Goal: Transaction & Acquisition: Purchase product/service

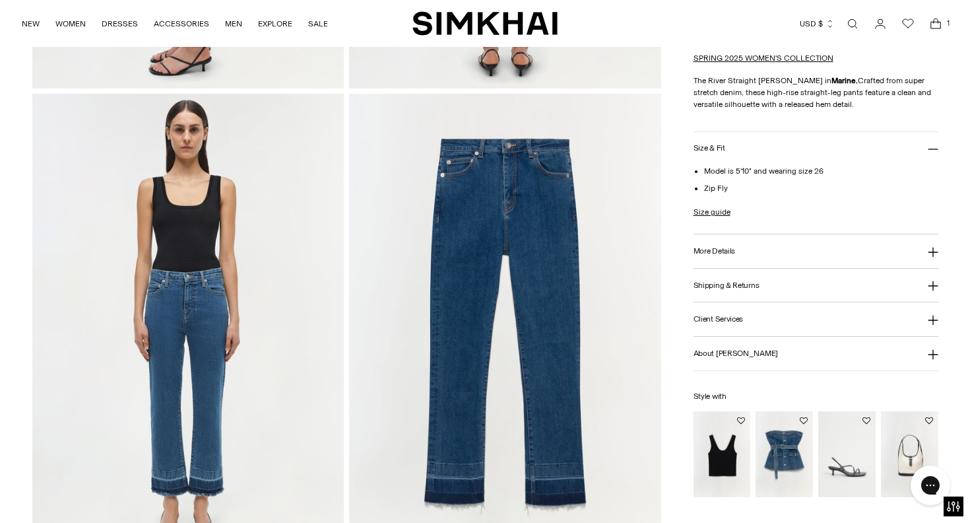
scroll to position [1038, 0]
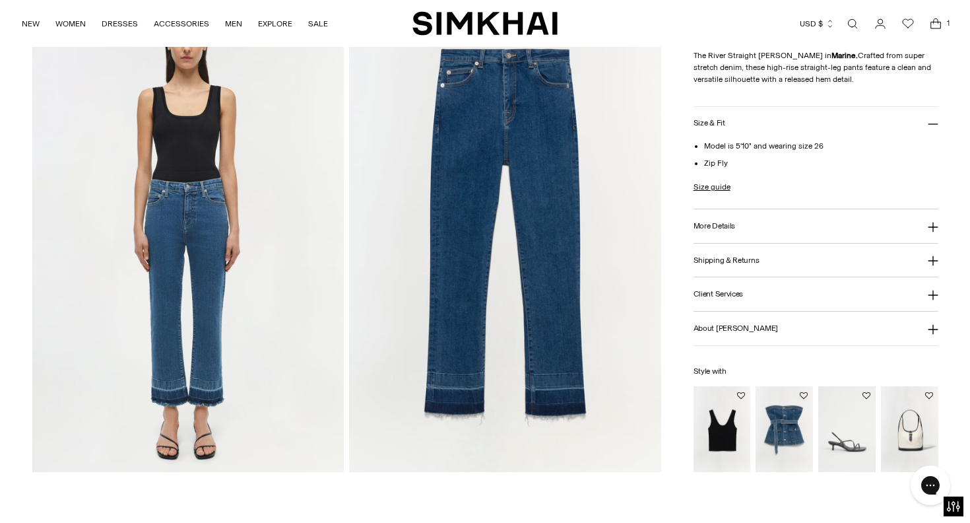
click at [0, 0] on img "Uri Tank" at bounding box center [0, 0] width 0 height 0
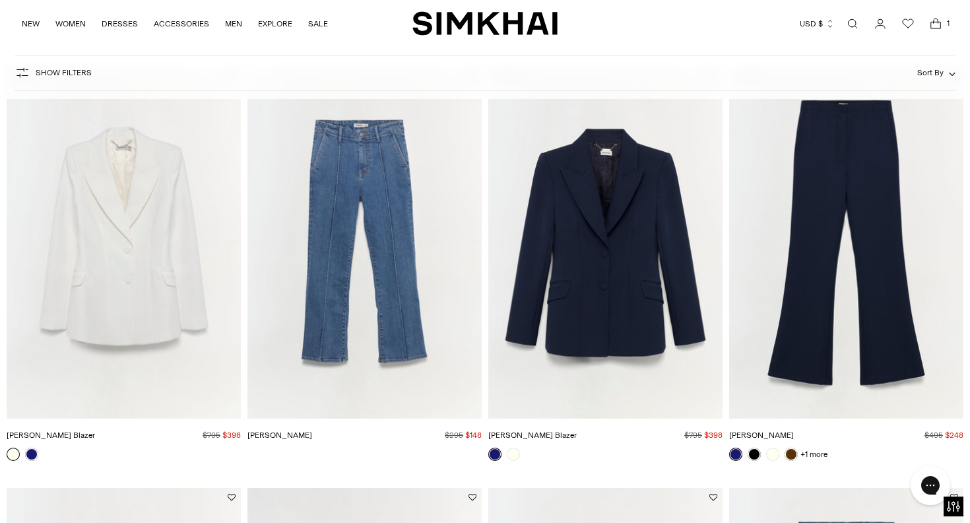
scroll to position [1804, 0]
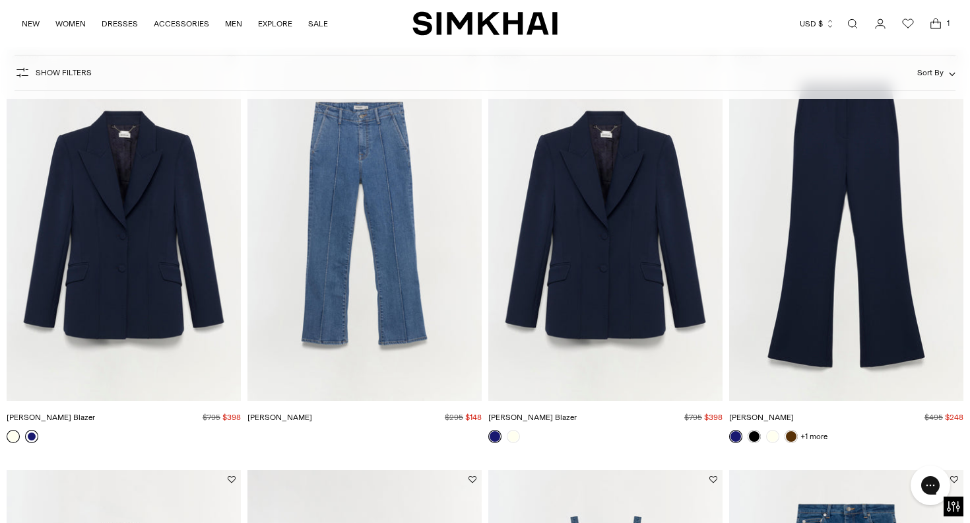
click at [32, 439] on link at bounding box center [31, 435] width 13 height 13
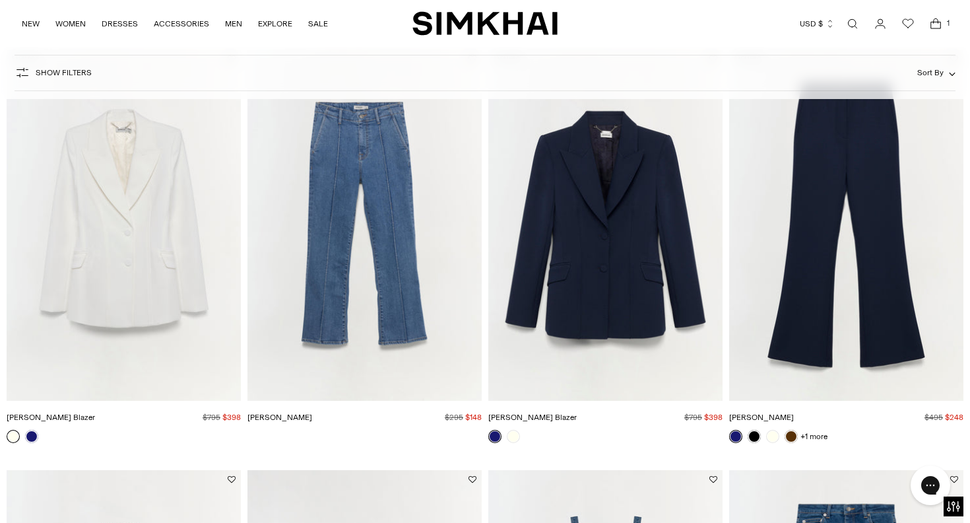
click at [12, 436] on link at bounding box center [13, 435] width 13 height 13
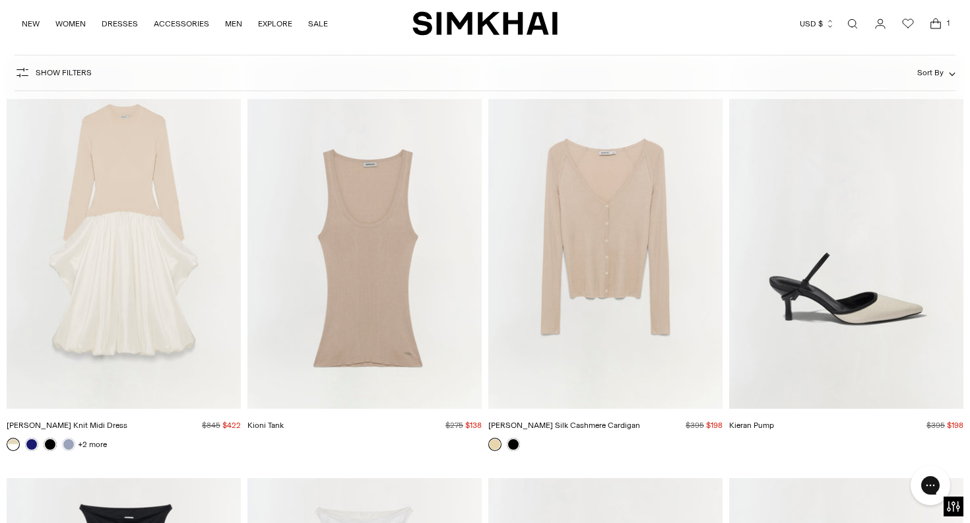
scroll to position [6412, 0]
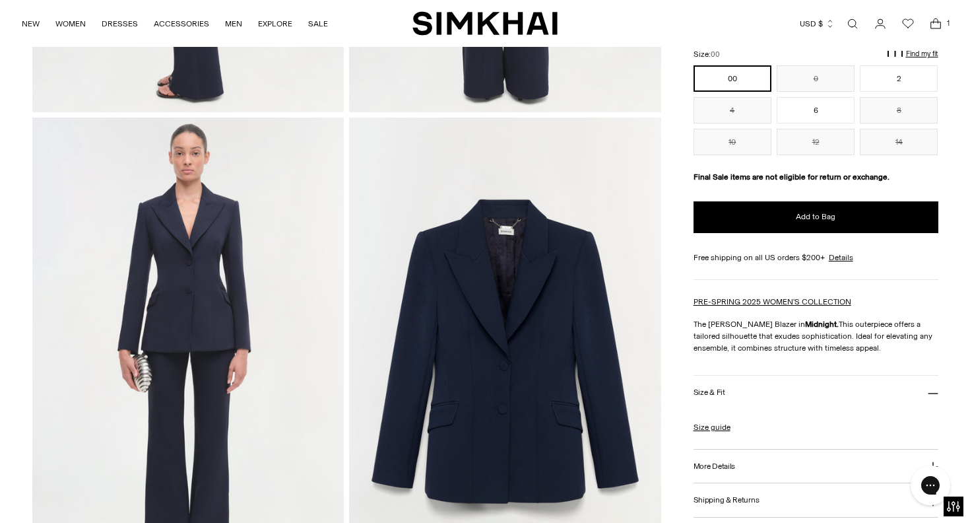
scroll to position [926, 0]
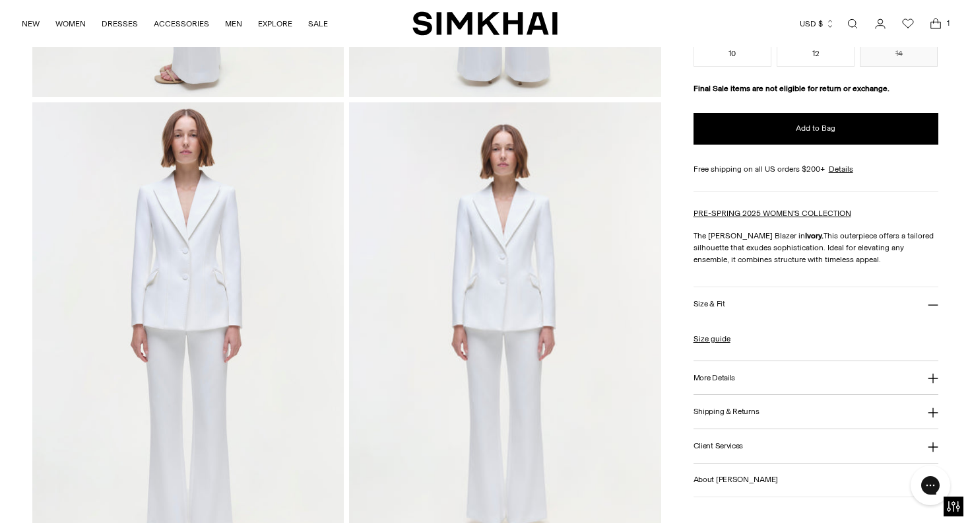
scroll to position [953, 0]
